Goal: Task Accomplishment & Management: Manage account settings

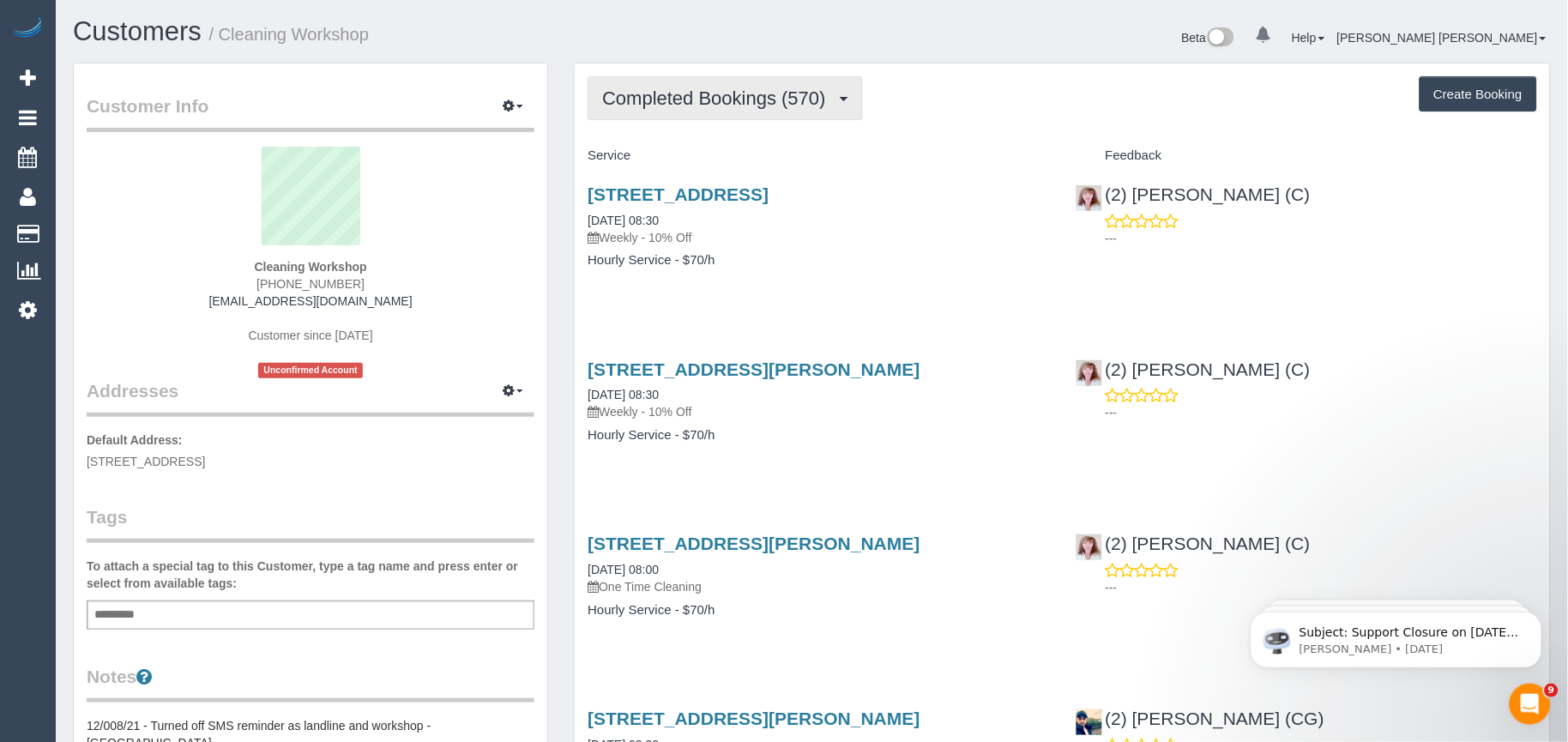
click at [765, 108] on span "Completed Bookings (570)" at bounding box center [718, 98] width 232 height 21
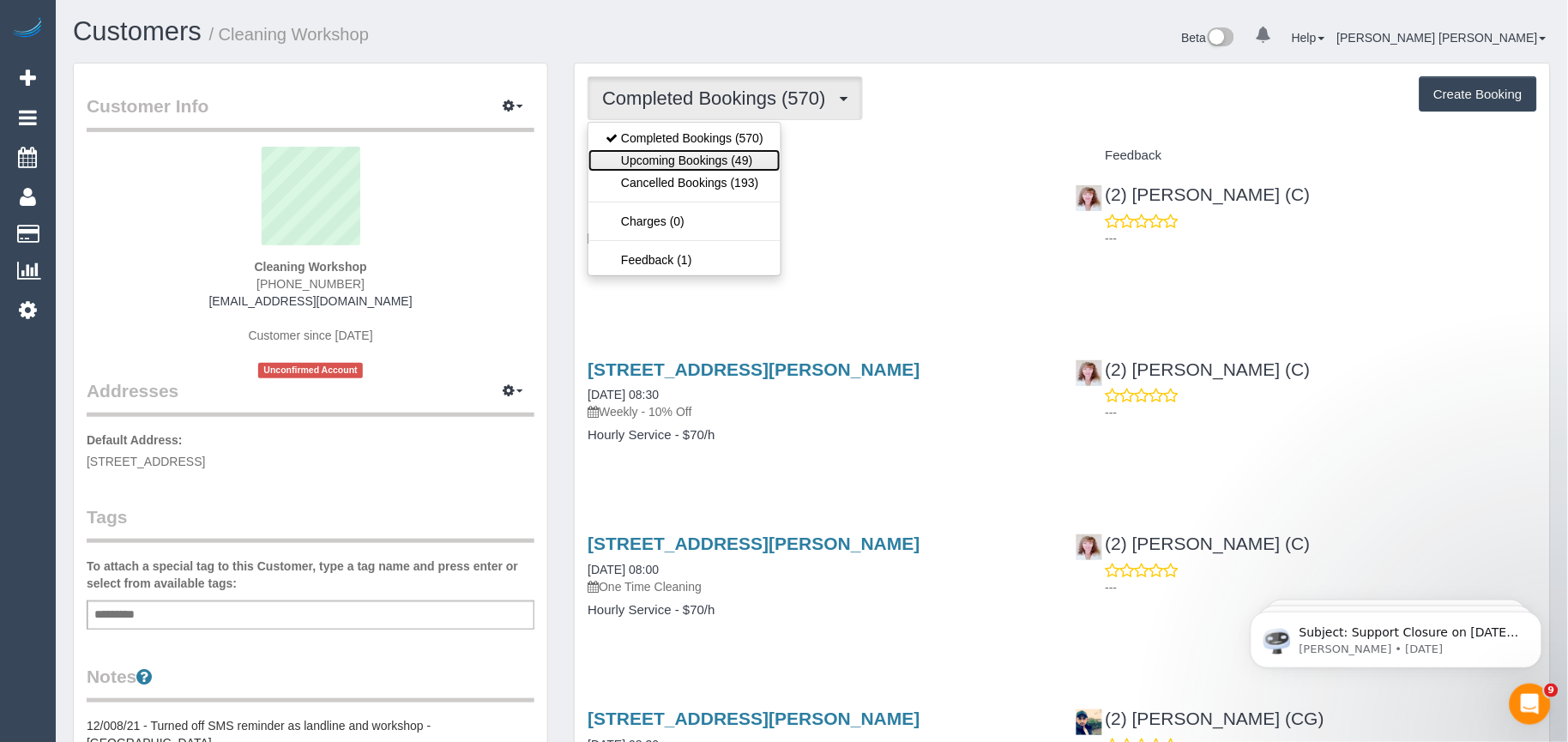
click at [725, 151] on link "Upcoming Bookings (49)" at bounding box center [684, 160] width 192 height 22
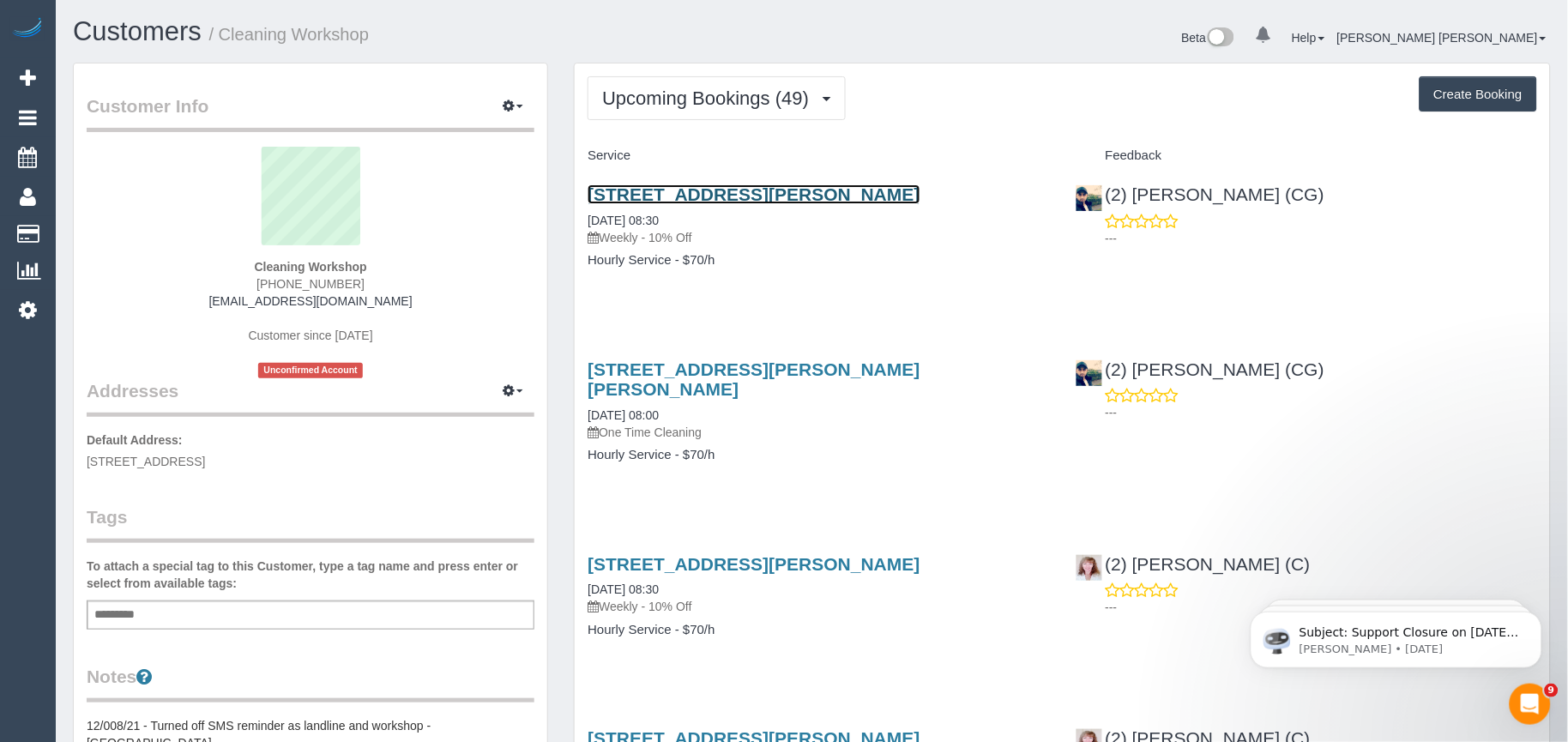
click at [835, 193] on link "28 Lamour Avenue, South Morang, VIC 3752" at bounding box center [753, 194] width 332 height 19
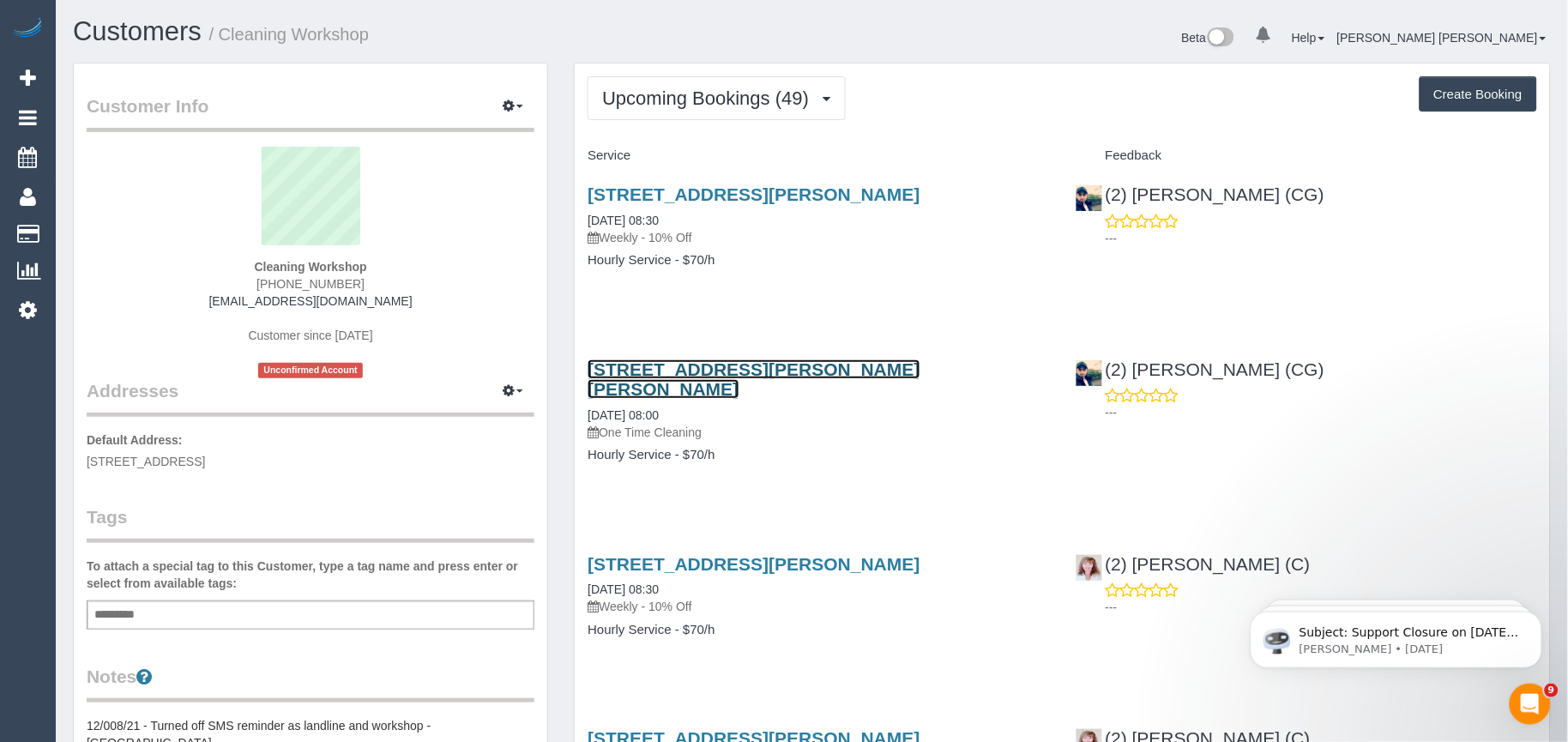
click at [819, 367] on link "9/74-76 Cramer Street, Preston, VIC 3072" at bounding box center [753, 378] width 332 height 40
click at [815, 459] on div "9/74-76 Cramer Street, Preston, VIC 3072 30/09/2025 08:00 One Time Cleaning Hou…" at bounding box center [818, 421] width 487 height 152
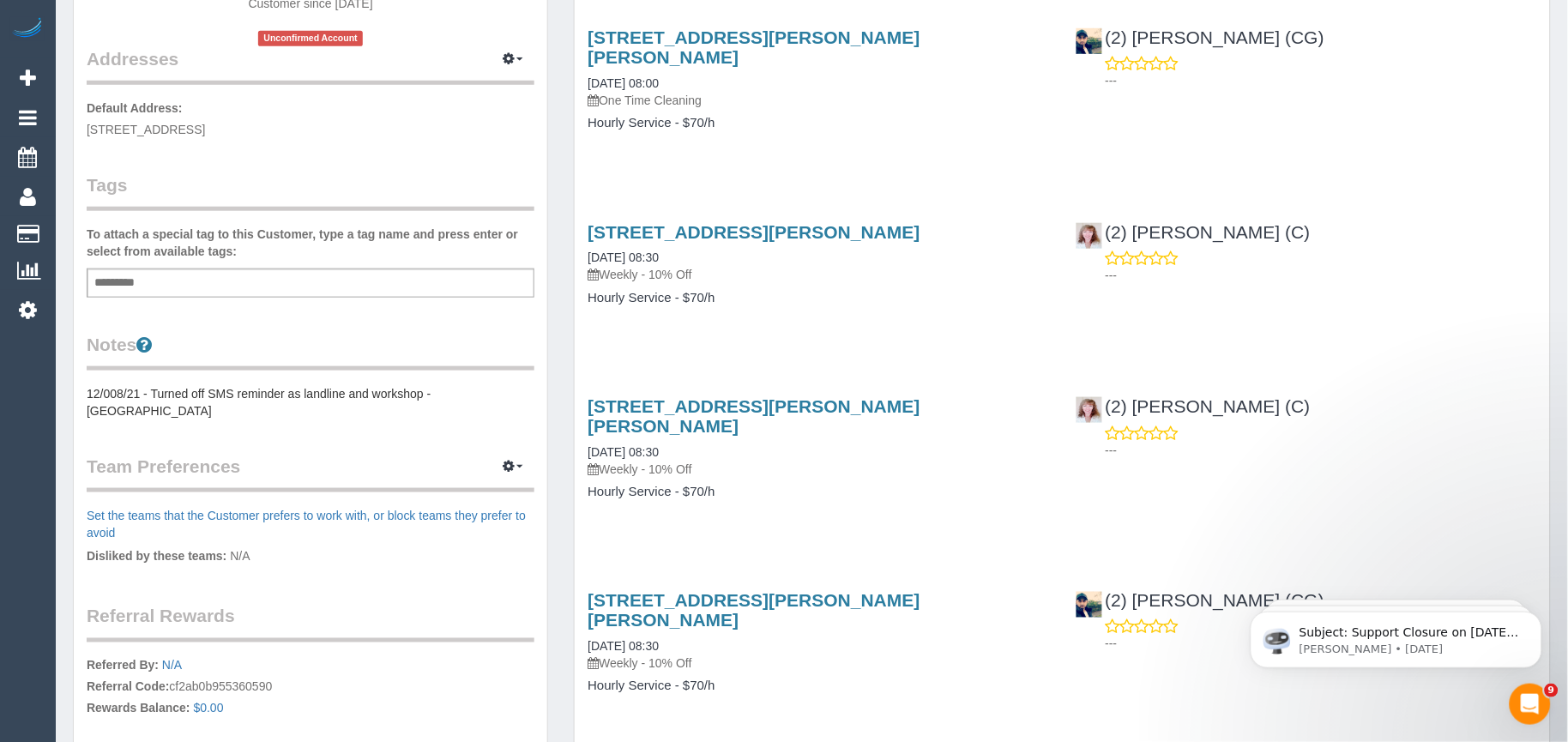
scroll to position [381, 0]
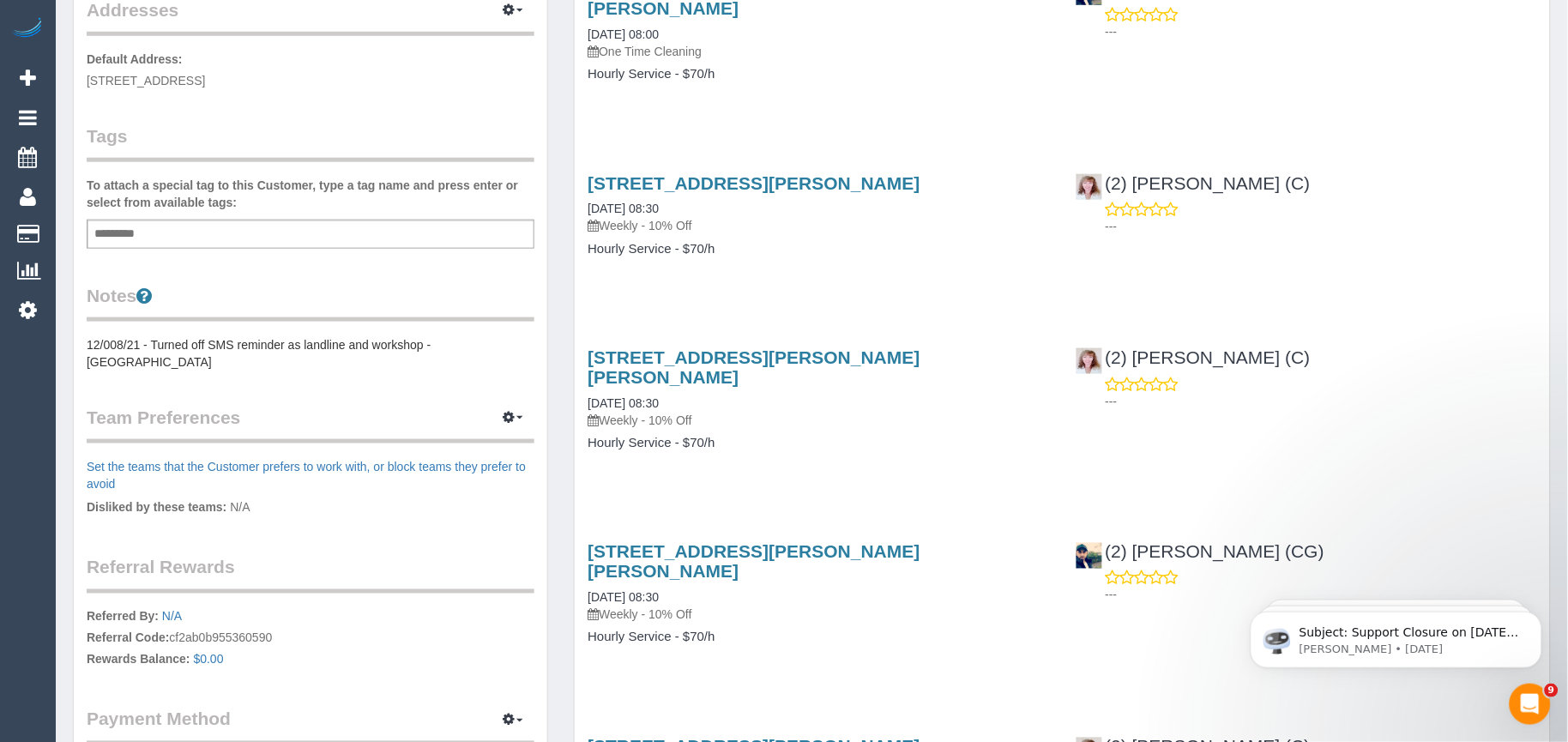
click at [820, 441] on div "2 Bardolph Street, Glen Iris, VIC 3146 03/10/2025 08:30 Weekly - 10% Off Hourly…" at bounding box center [818, 408] width 487 height 152
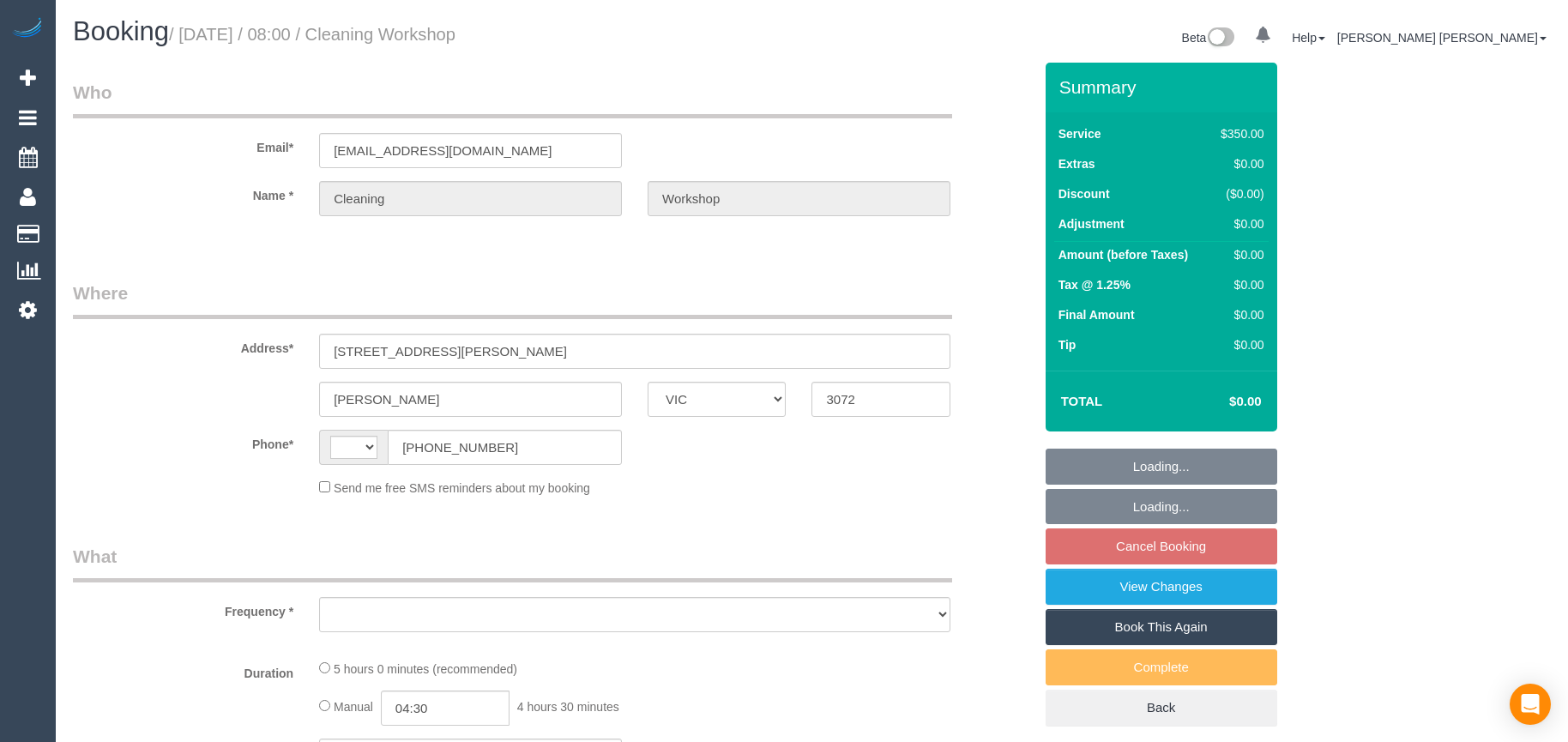
select select "VIC"
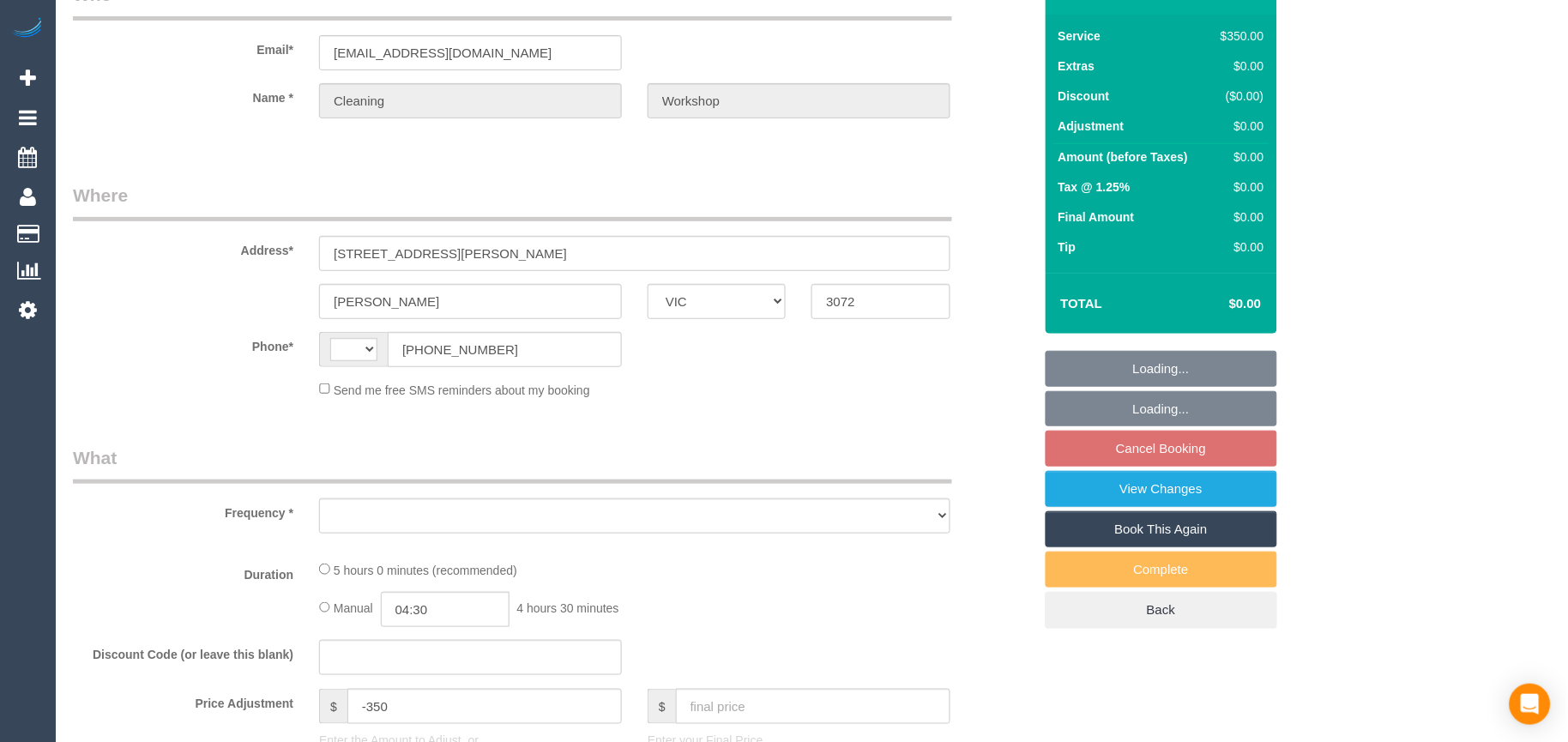
select select "string:AU"
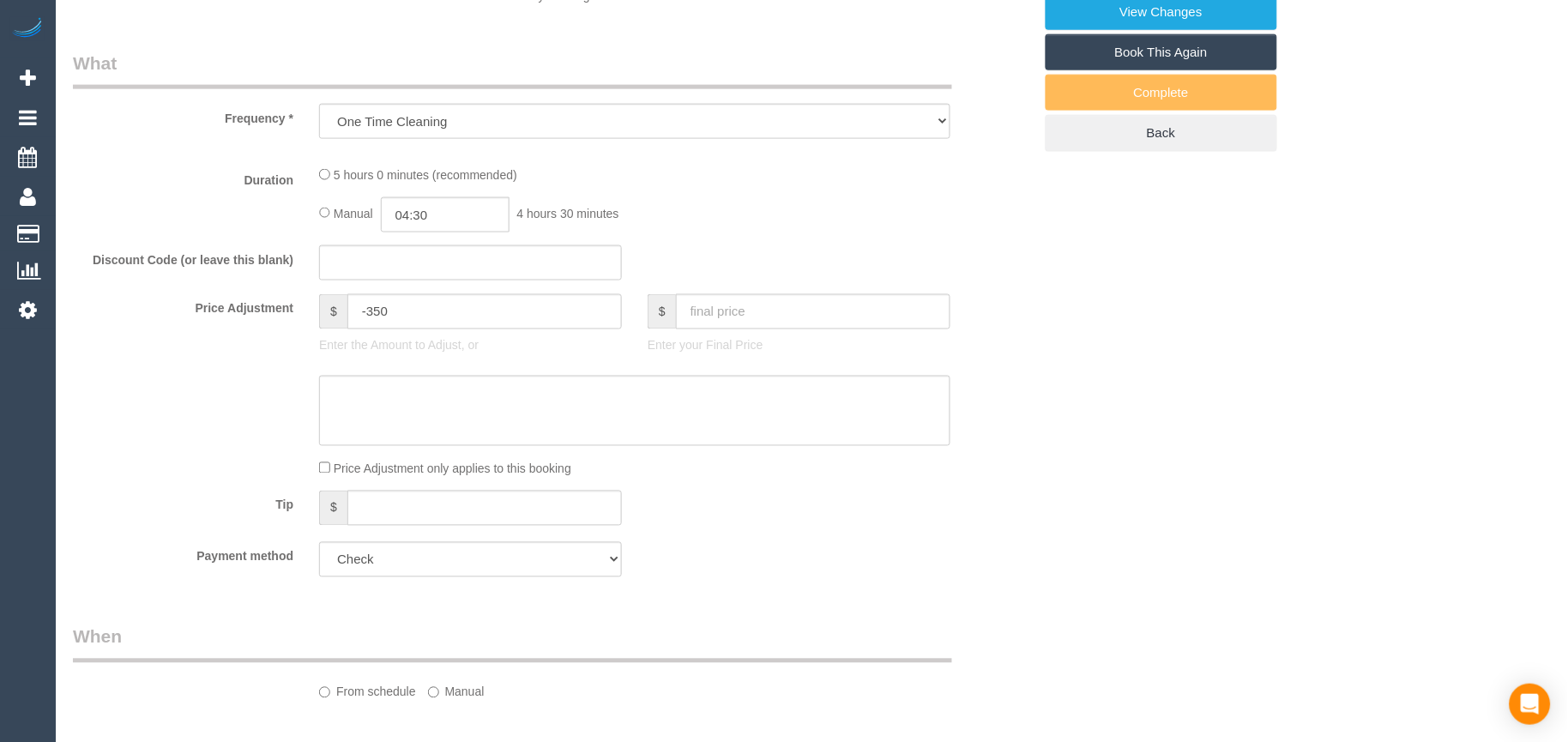
select select "object:1298"
select select "300"
select select "number:28"
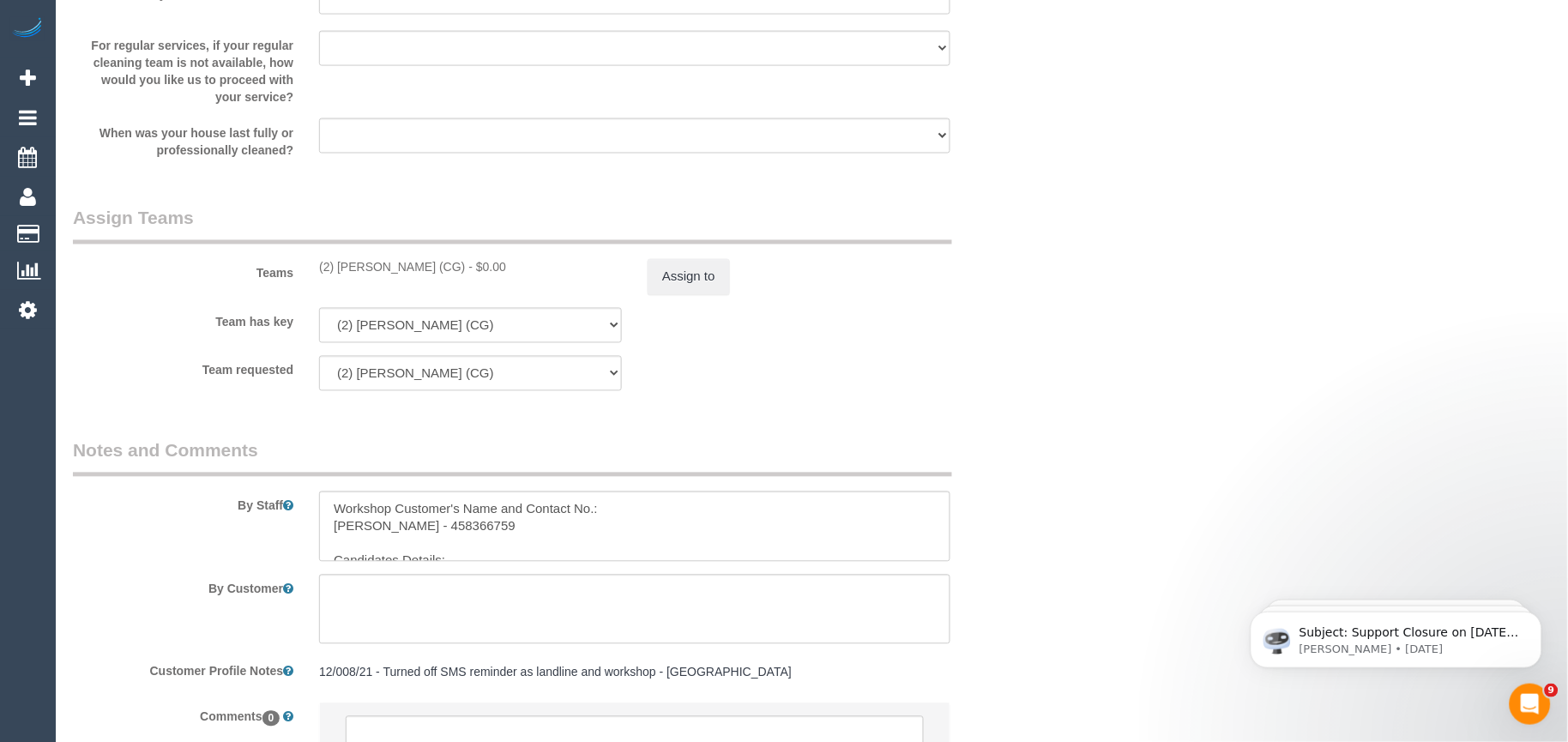
scroll to position [2620, 0]
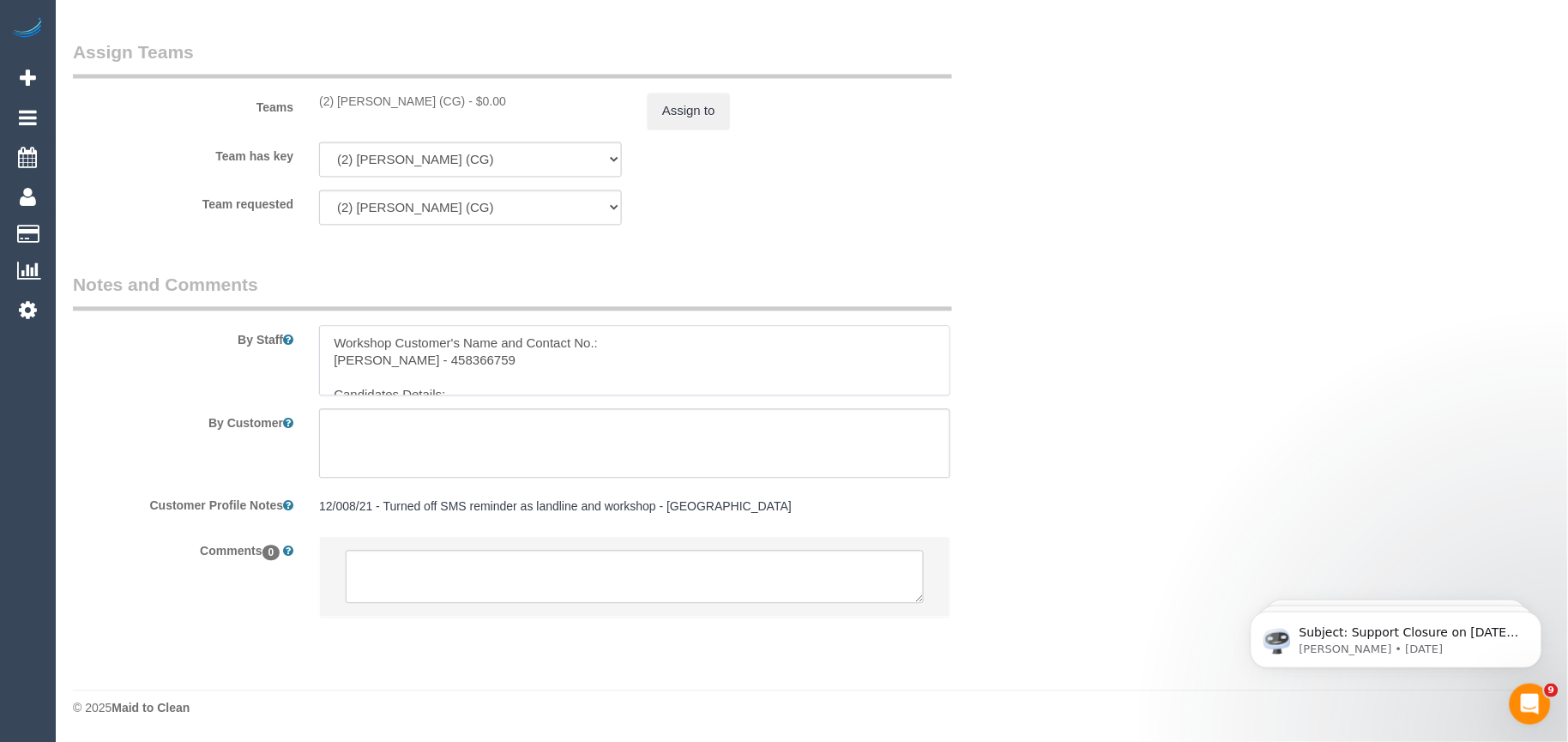
click at [497, 374] on textarea at bounding box center [635, 362] width 631 height 71
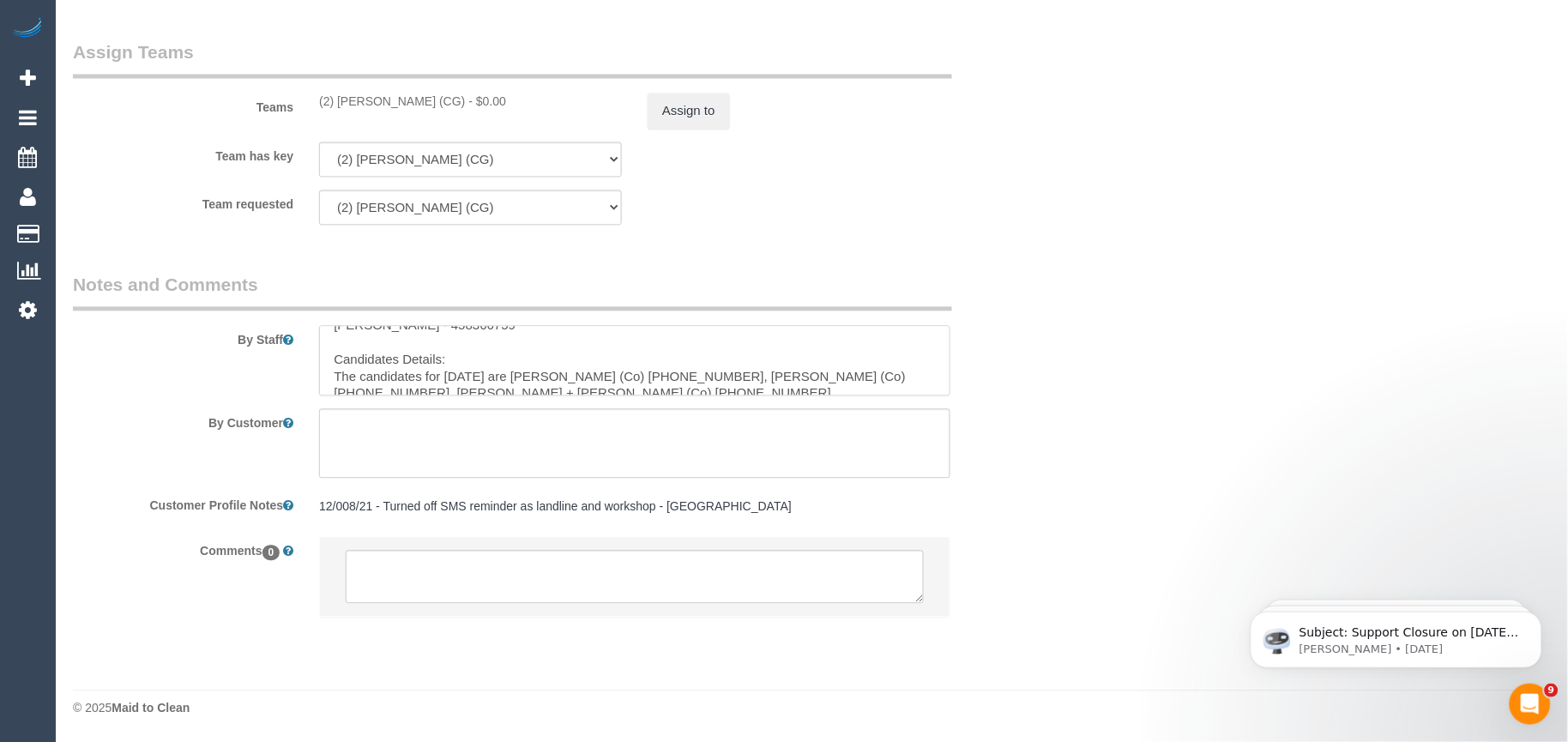
scroll to position [69, 0]
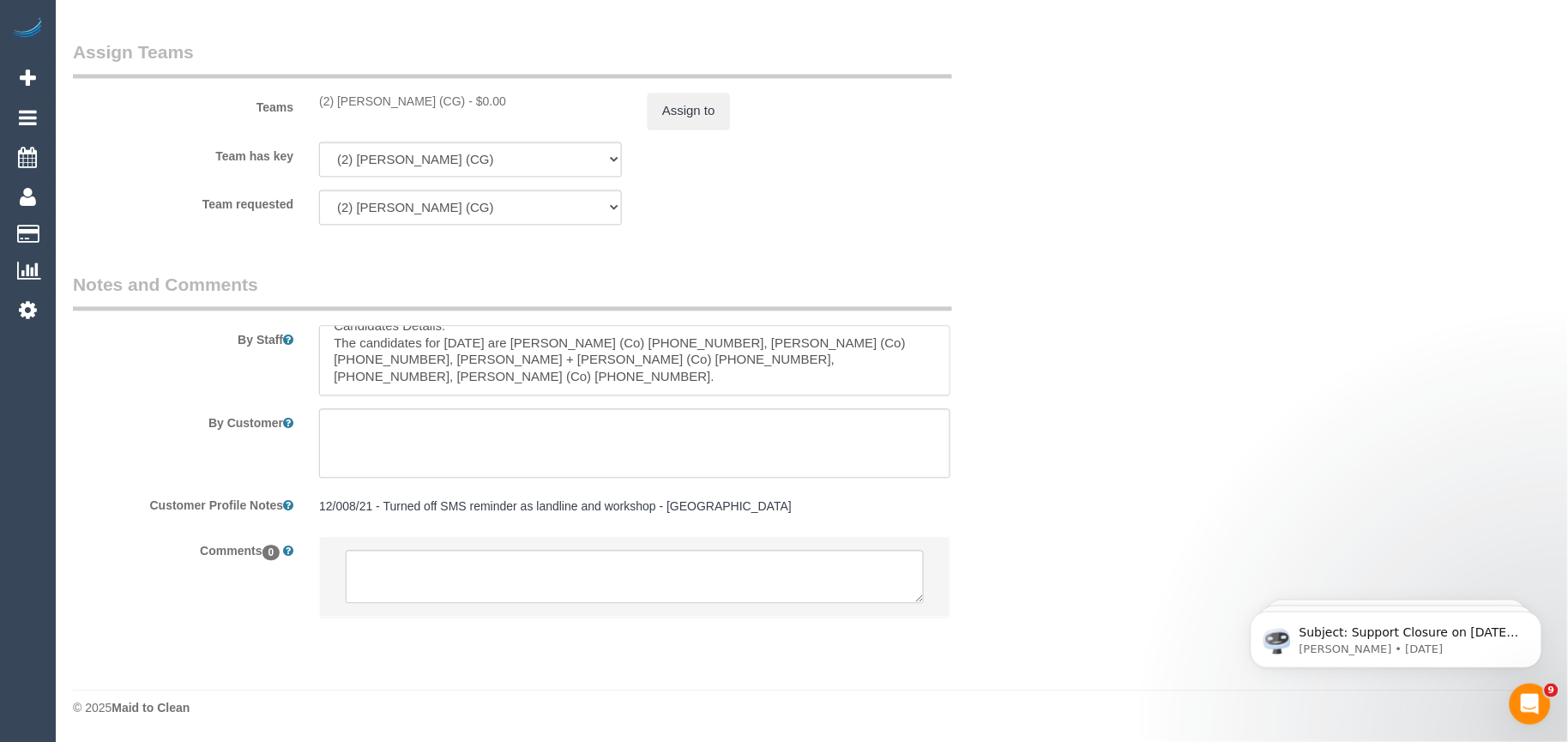
click at [421, 384] on textarea at bounding box center [635, 362] width 631 height 71
drag, startPoint x: 441, startPoint y: 384, endPoint x: 327, endPoint y: 347, distance: 119.9
click at [327, 347] on textarea at bounding box center [635, 362] width 631 height 71
paste textarea "Atika (Co) [PHONE_NUMBER], Akoi (Co) [PHONE_NUMBER], Ishini (Co) [PHONE_NUMBER]…"
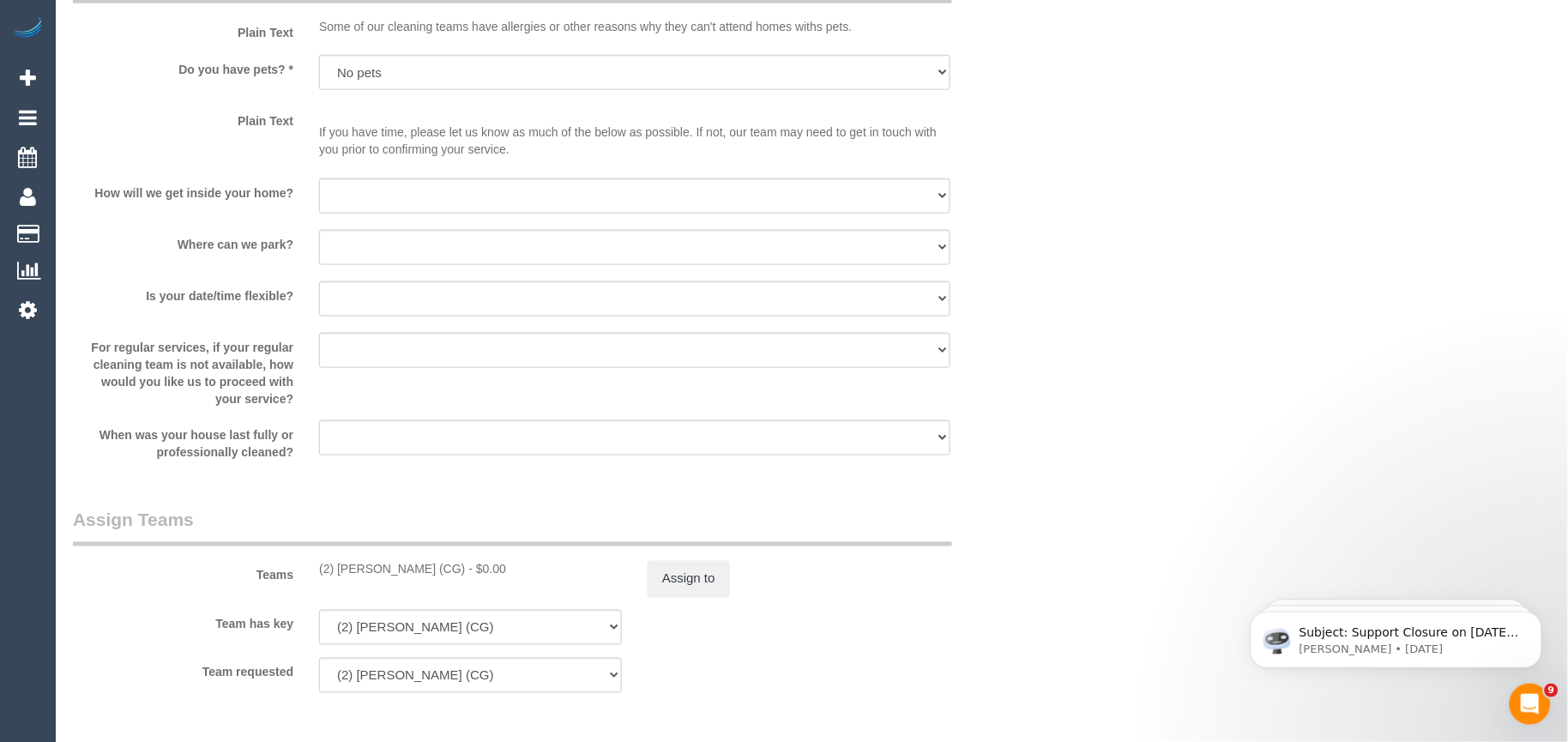
scroll to position [2383, 0]
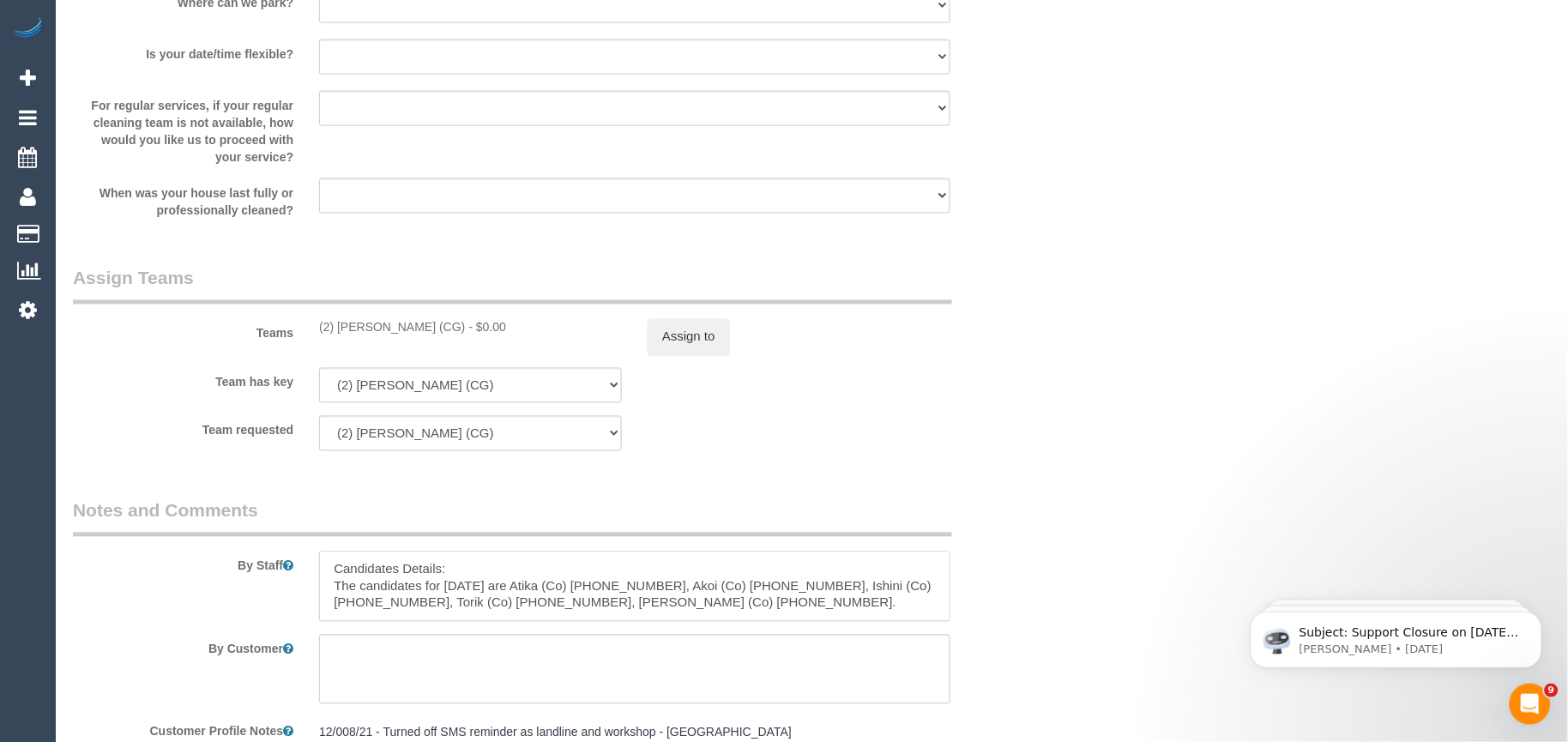
click at [446, 576] on textarea at bounding box center [635, 587] width 631 height 71
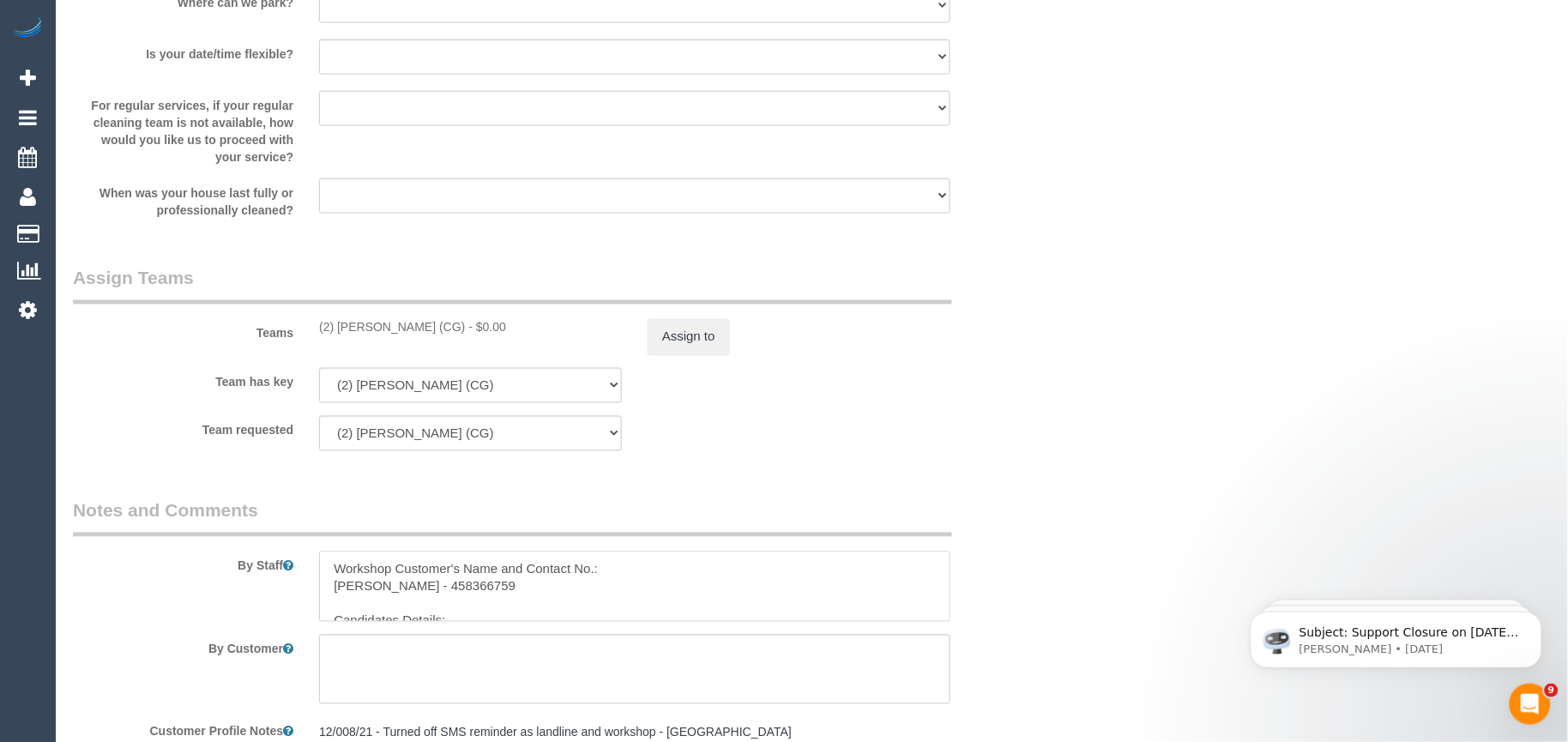
click at [476, 580] on textarea at bounding box center [635, 587] width 631 height 71
drag, startPoint x: 499, startPoint y: 595, endPoint x: 318, endPoint y: 596, distance: 181.0
click at [318, 596] on div at bounding box center [634, 587] width 657 height 71
paste textarea "at"
paste textarea "0423 148 029"
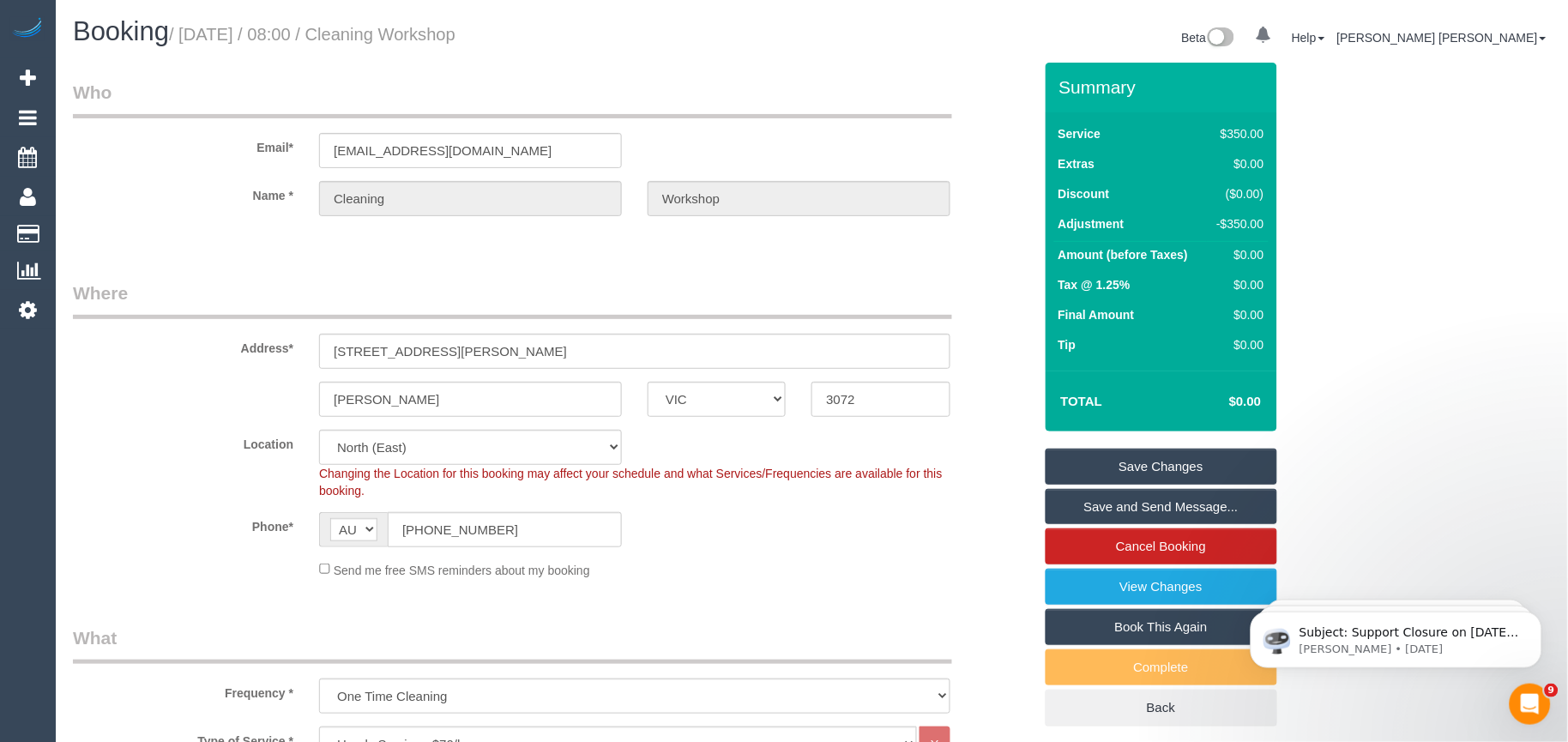
type textarea "Workshop Customer's Name and Contact No.: Kat - [PHONE_NUMBER] Candidates Detai…"
click at [1121, 461] on link "Save Changes" at bounding box center [1161, 467] width 232 height 36
